Goal: Information Seeking & Learning: Learn about a topic

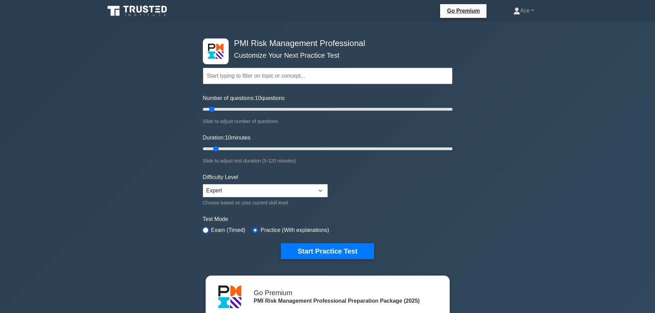
click at [207, 229] on input "radio" at bounding box center [206, 231] width 6 height 6
radio input "true"
click at [331, 257] on button "Start Practice Test" at bounding box center [327, 252] width 93 height 16
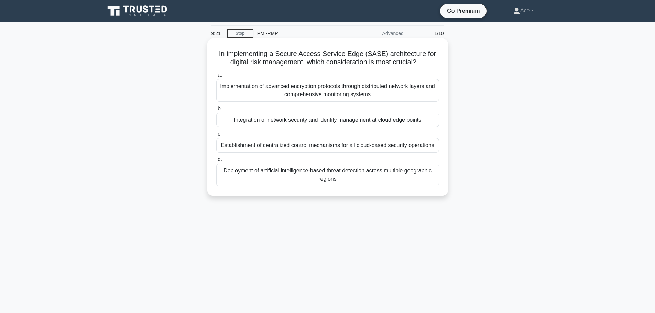
click at [344, 122] on div "Integration of network security and identity management at cloud edge points" at bounding box center [327, 120] width 223 height 14
click at [216, 111] on input "b. Integration of network security and identity management at cloud edge points" at bounding box center [216, 109] width 0 height 4
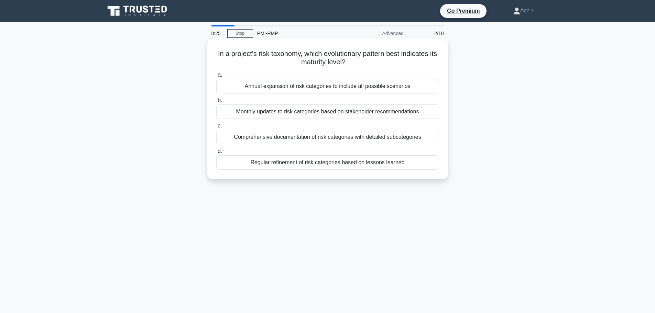
click at [368, 164] on div "Regular refinement of risk categories based on lessons learned" at bounding box center [327, 162] width 223 height 14
click at [216, 154] on input "d. Regular refinement of risk categories based on lessons learned" at bounding box center [216, 151] width 0 height 4
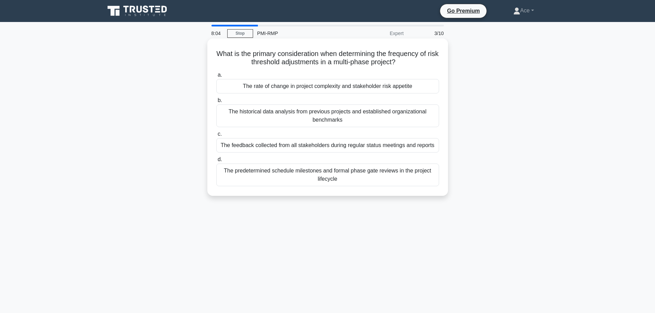
click at [350, 88] on div "The rate of change in project complexity and stakeholder risk appetite" at bounding box center [327, 86] width 223 height 14
click at [216, 77] on input "a. The rate of change in project complexity and stakeholder risk appetite" at bounding box center [216, 75] width 0 height 4
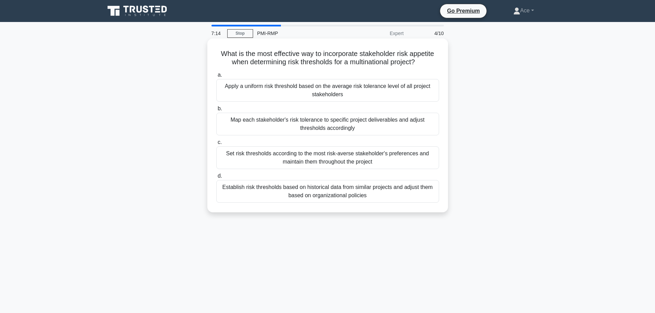
click at [383, 131] on div "Map each stakeholder's risk tolerance to specific project deliverables and adju…" at bounding box center [327, 124] width 223 height 23
click at [216, 111] on input "b. Map each stakeholder's risk tolerance to specific project deliverables and a…" at bounding box center [216, 109] width 0 height 4
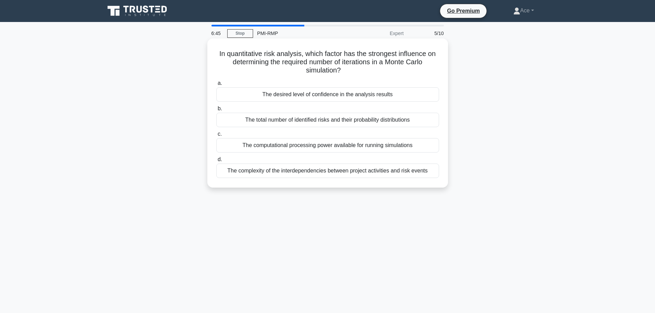
click at [332, 100] on div "The desired level of confidence in the analysis results" at bounding box center [327, 94] width 223 height 14
click at [216, 86] on input "a. The desired level of confidence in the analysis results" at bounding box center [216, 83] width 0 height 4
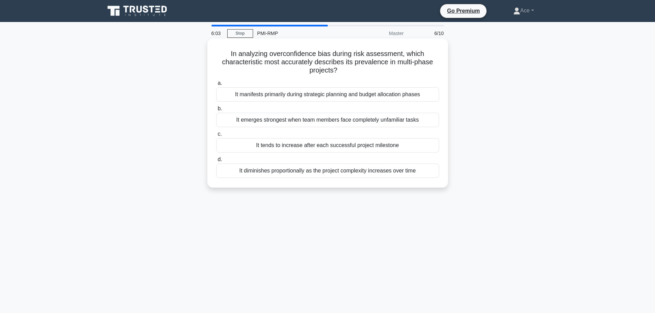
click at [300, 94] on div "It manifests primarily during strategic planning and budget allocation phases" at bounding box center [327, 94] width 223 height 14
click at [216, 86] on input "a. It manifests primarily during strategic planning and budget allocation phases" at bounding box center [216, 83] width 0 height 4
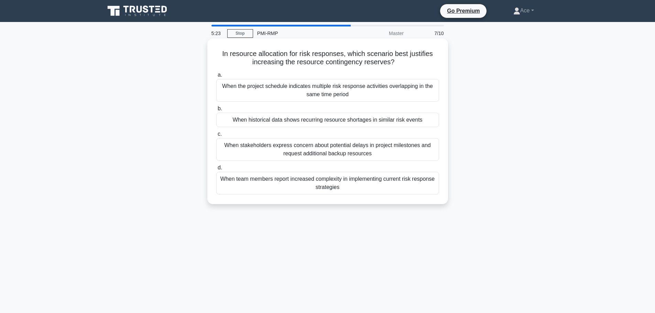
click at [392, 97] on div "When the project schedule indicates multiple risk response activities overlappi…" at bounding box center [327, 90] width 223 height 23
click at [216, 77] on input "a. When the project schedule indicates multiple risk response activities overla…" at bounding box center [216, 75] width 0 height 4
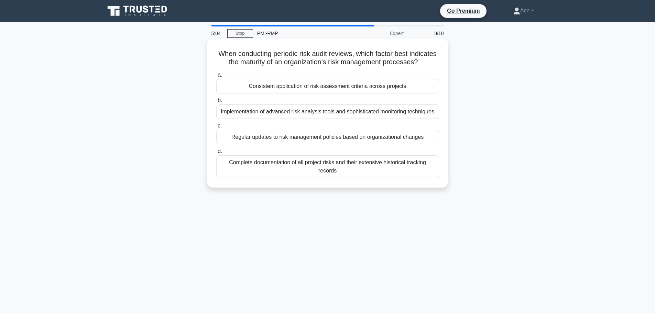
click at [298, 119] on div "Implementation of advanced risk analysis tools and sophisticated monitoring tec…" at bounding box center [327, 112] width 223 height 14
click at [216, 103] on input "b. Implementation of advanced risk analysis tools and sophisticated monitoring …" at bounding box center [216, 100] width 0 height 4
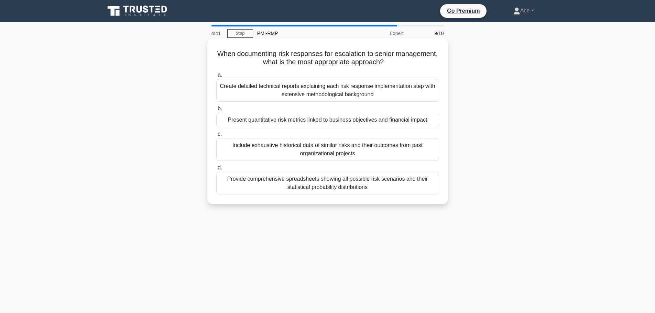
click at [421, 122] on div "Present quantitative risk metrics linked to business objectives and financial i…" at bounding box center [327, 120] width 223 height 14
click at [216, 111] on input "b. Present quantitative risk metrics linked to business objectives and financia…" at bounding box center [216, 109] width 0 height 4
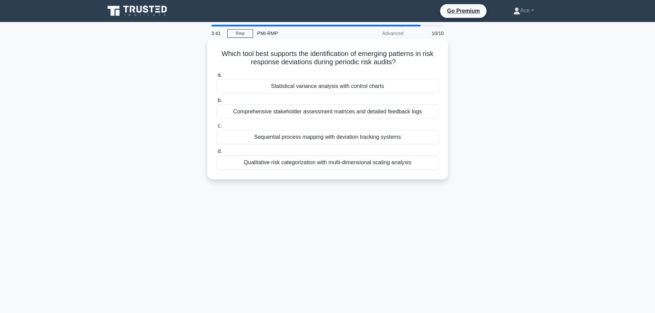
click at [408, 161] on div "Qualitative risk categorization with multi-dimensional scaling analysis" at bounding box center [327, 162] width 223 height 14
click at [216, 154] on input "d. Qualitative risk categorization with multi-dimensional scaling analysis" at bounding box center [216, 151] width 0 height 4
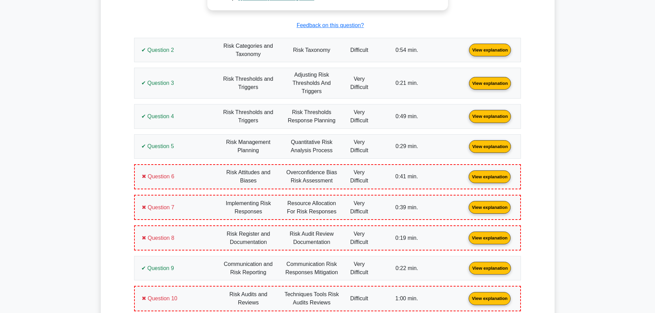
scroll to position [757, 0]
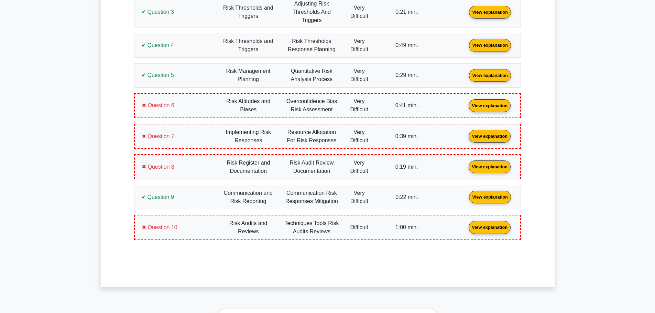
click at [466, 108] on link "View explanation" at bounding box center [489, 105] width 47 height 6
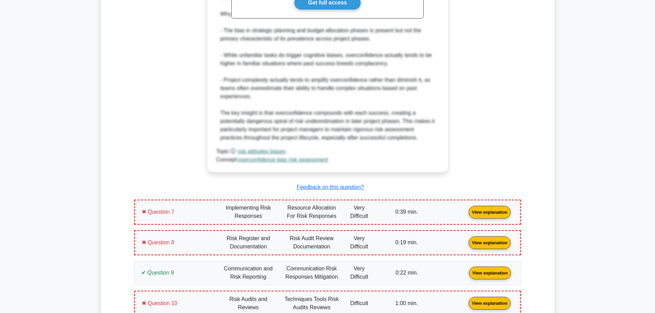
scroll to position [1169, 0]
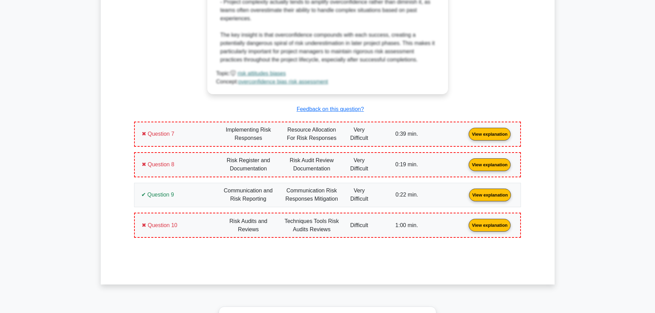
click at [466, 137] on link "View explanation" at bounding box center [489, 134] width 47 height 6
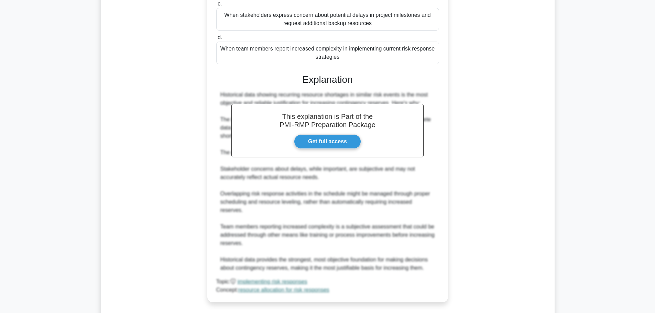
scroll to position [1582, 0]
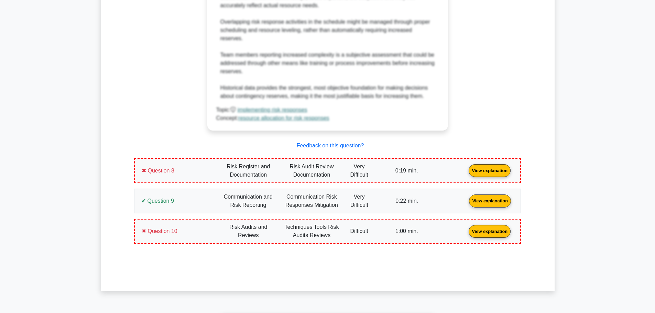
click at [466, 168] on link "View explanation" at bounding box center [489, 171] width 47 height 6
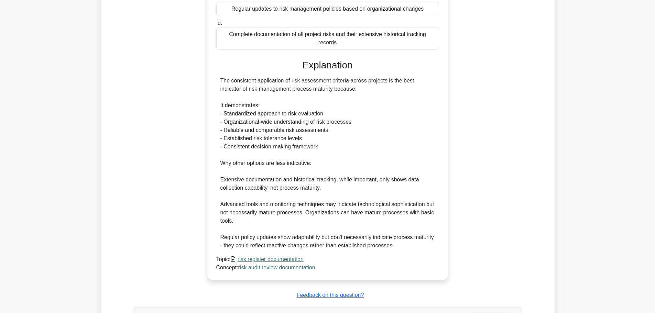
scroll to position [2029, 0]
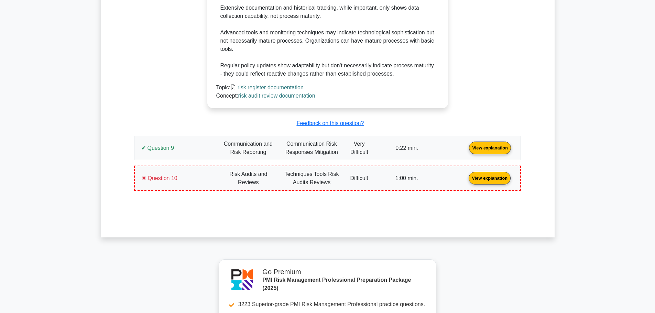
click at [466, 179] on link "View explanation" at bounding box center [489, 178] width 47 height 6
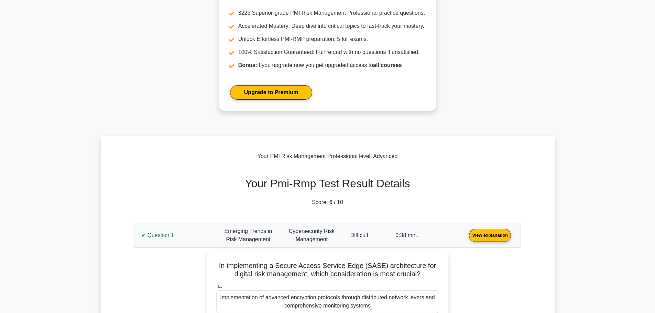
scroll to position [0, 0]
